Goal: Check status: Check status

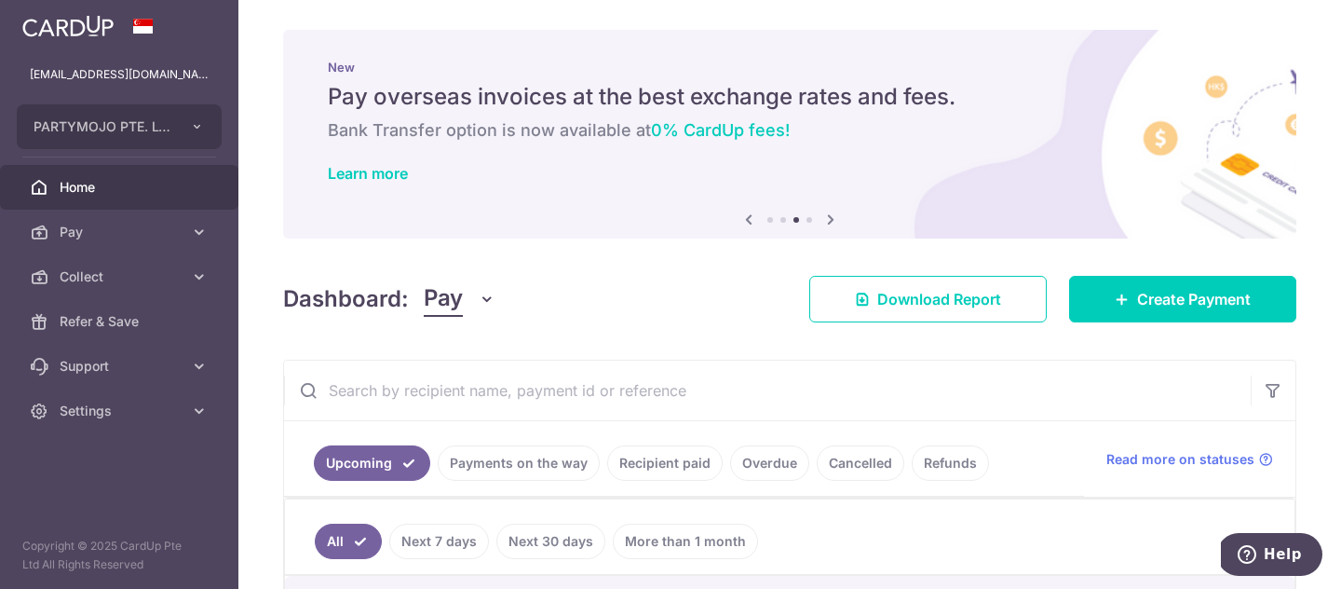
scroll to position [195, 0]
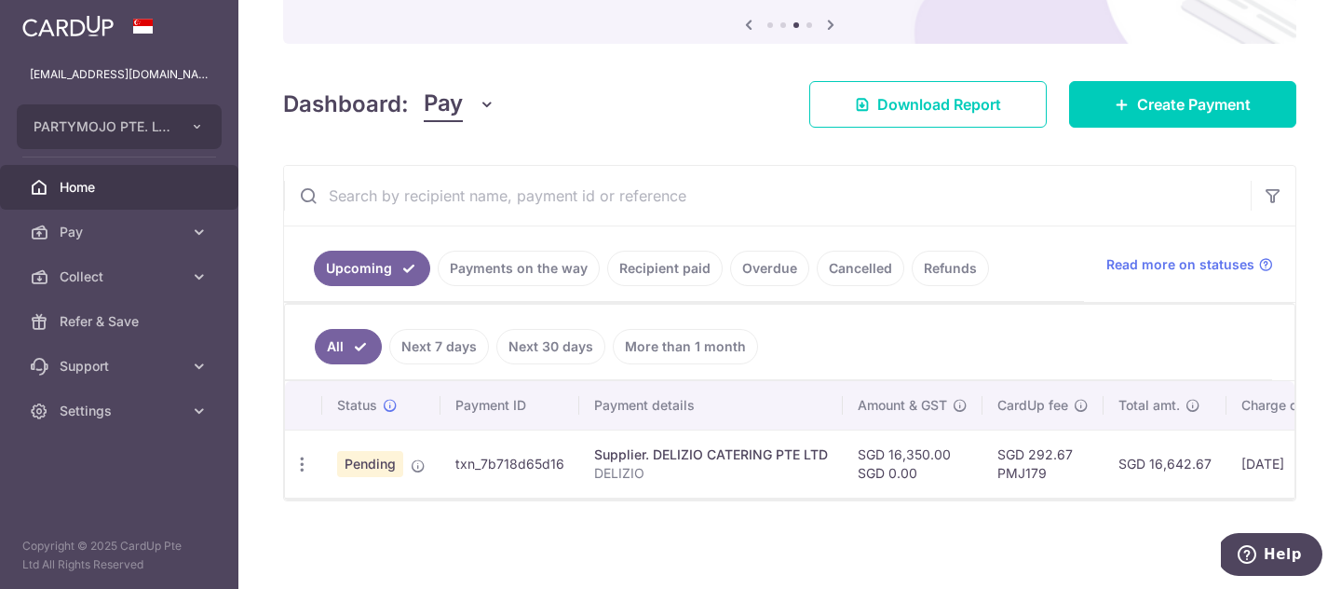
click at [455, 343] on link "Next 7 days" at bounding box center [439, 346] width 100 height 35
click at [533, 354] on link "Next 30 days" at bounding box center [550, 346] width 109 height 35
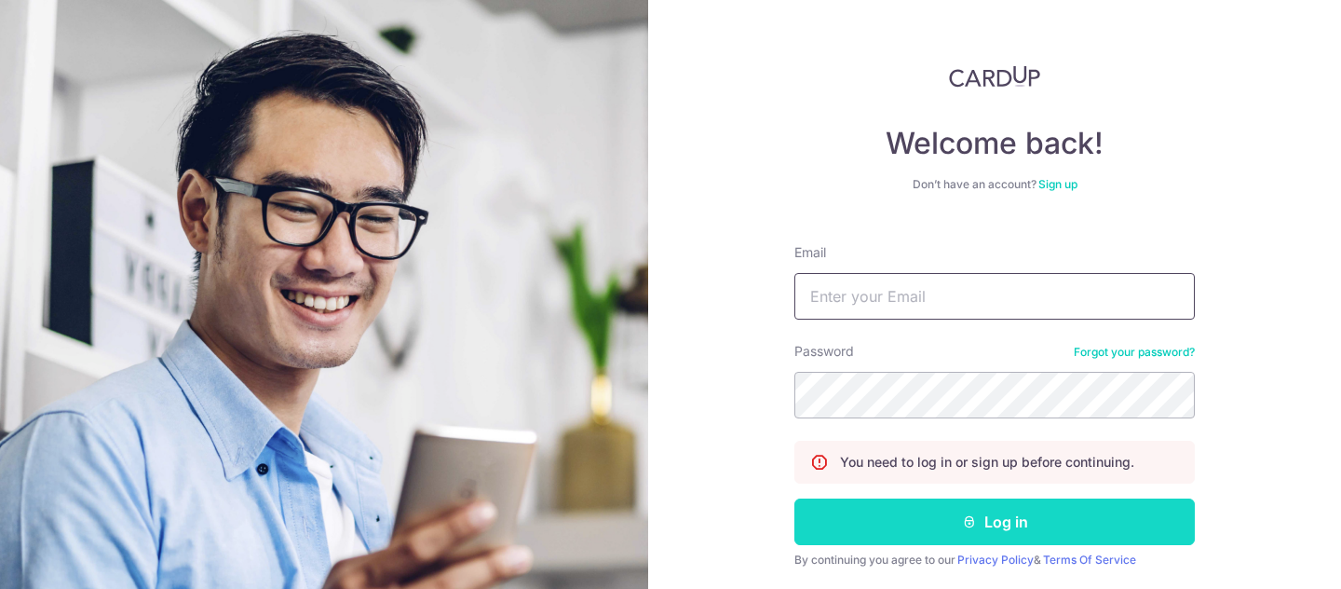
type input "[EMAIL_ADDRESS][DOMAIN_NAME]"
click at [963, 525] on icon "submit" at bounding box center [969, 521] width 15 height 15
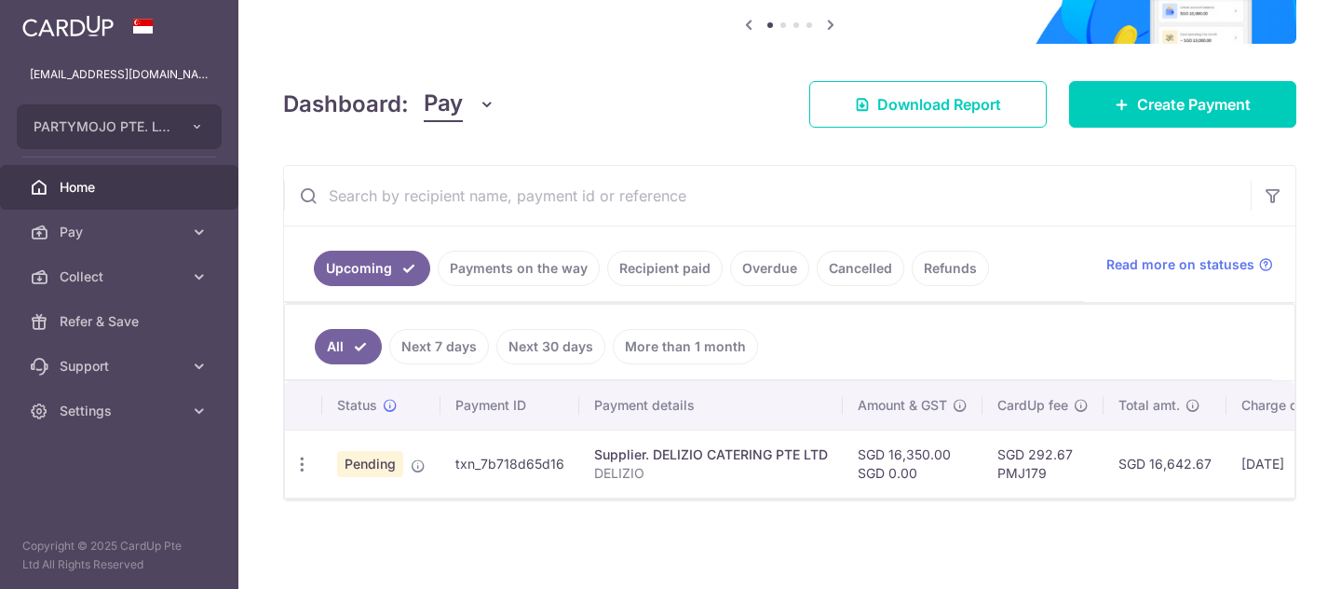
click at [532, 266] on link "Payments on the way" at bounding box center [519, 268] width 162 height 35
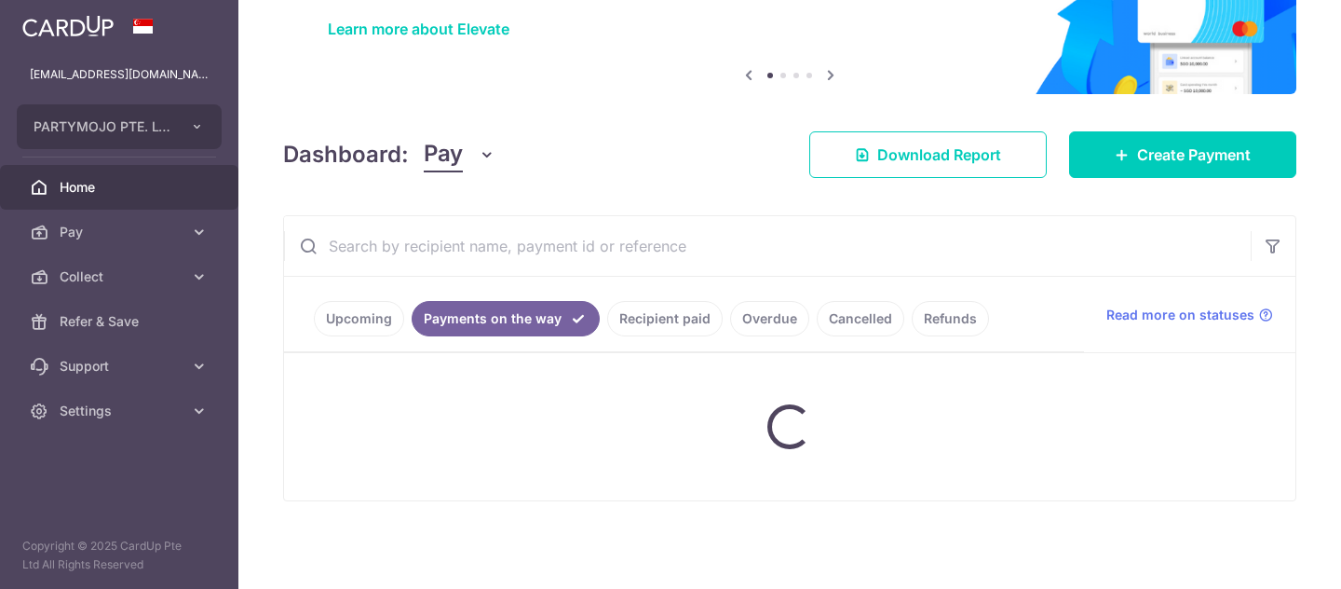
scroll to position [183, 0]
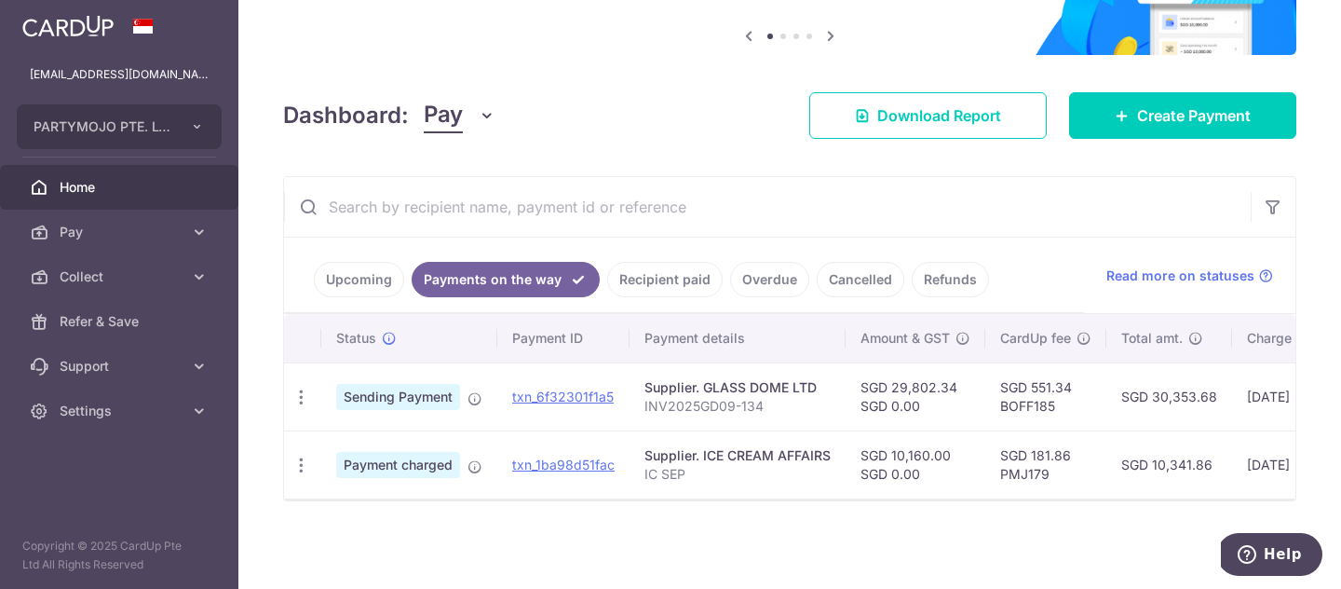
click at [347, 268] on link "Upcoming" at bounding box center [359, 279] width 90 height 35
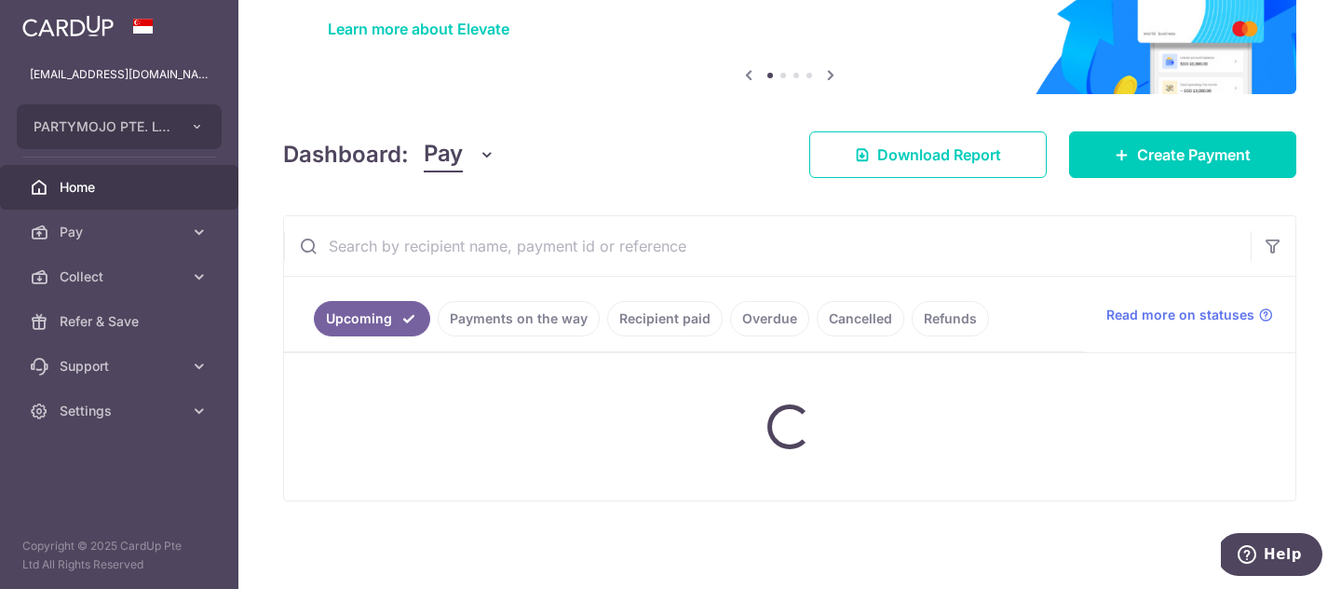
scroll to position [195, 0]
